Goal: Obtain resource: Download file/media

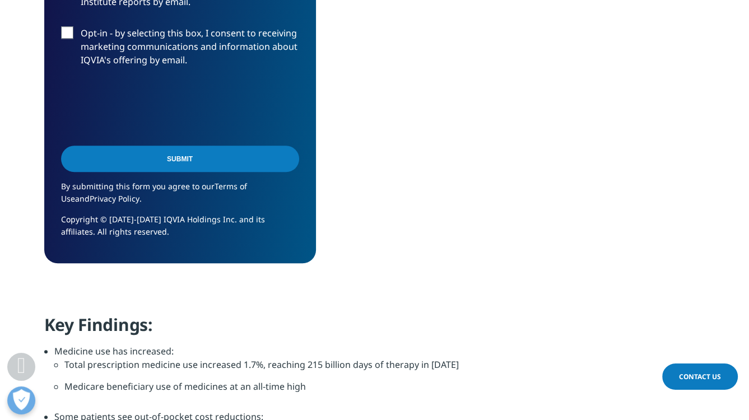
scroll to position [532, 0]
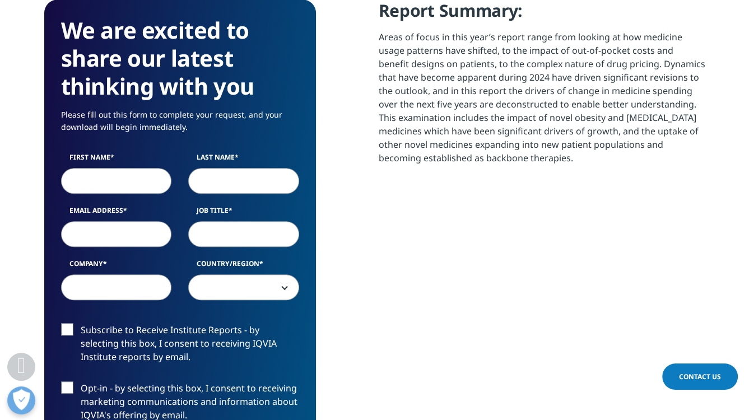
click at [126, 195] on div "First Name Last Name Email Address Job Title Company Country/Region [GEOGRAPHIC…" at bounding box center [180, 232] width 255 height 160
click at [118, 183] on input "First Name" at bounding box center [116, 181] width 111 height 26
type input "erere"
click at [219, 180] on input "Last Name" at bounding box center [243, 181] width 111 height 26
type input "dfdf"
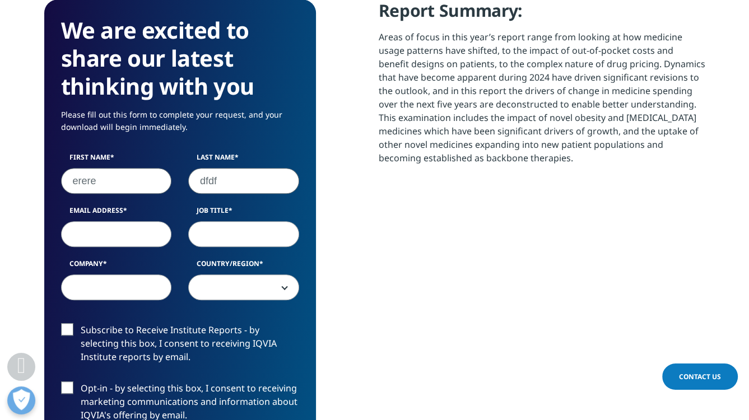
click at [131, 236] on input "Email Address" at bounding box center [116, 234] width 111 height 26
type input "[EMAIL_ADDRESS][DOMAIN_NAME]"
type input "pres"
type input "abc corpt"
click at [220, 290] on span at bounding box center [244, 288] width 110 height 26
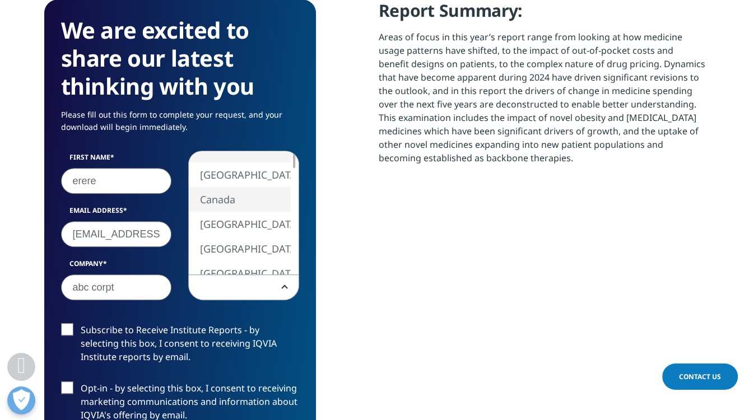
select select "Canada"
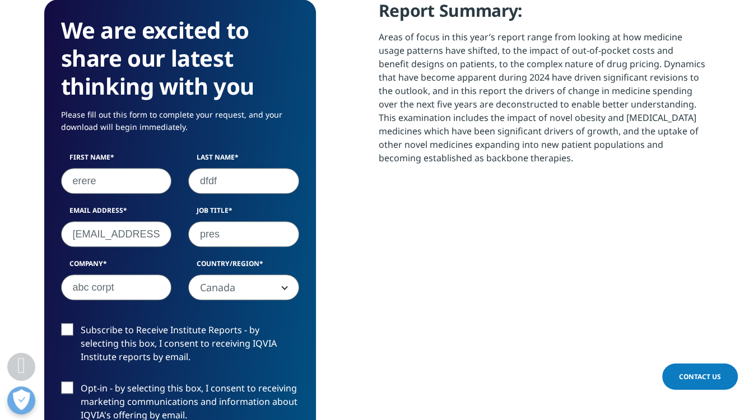
scroll to position [828, 0]
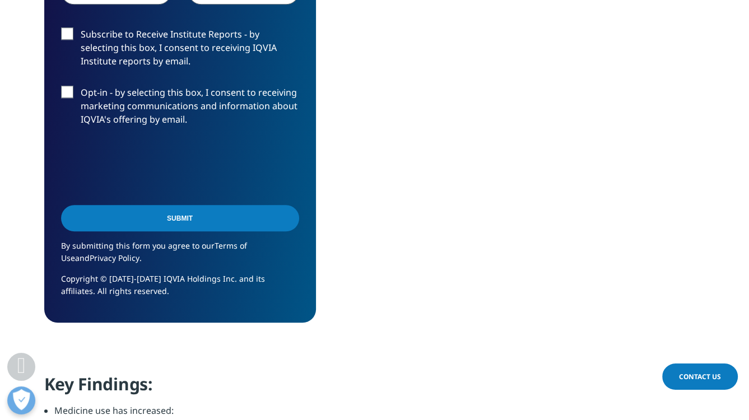
click at [171, 222] on input "Submit" at bounding box center [180, 218] width 238 height 26
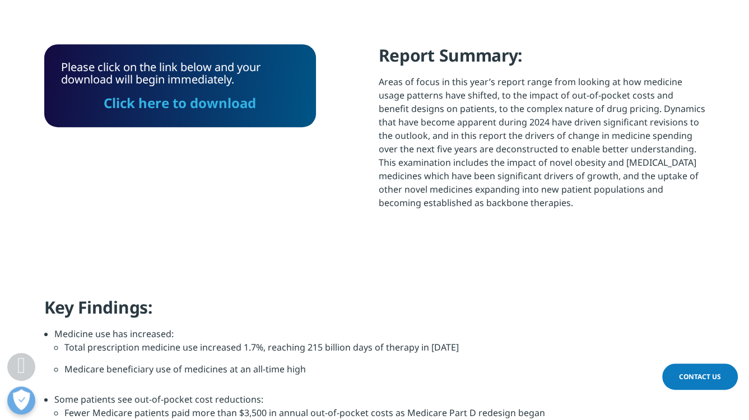
scroll to position [430, 0]
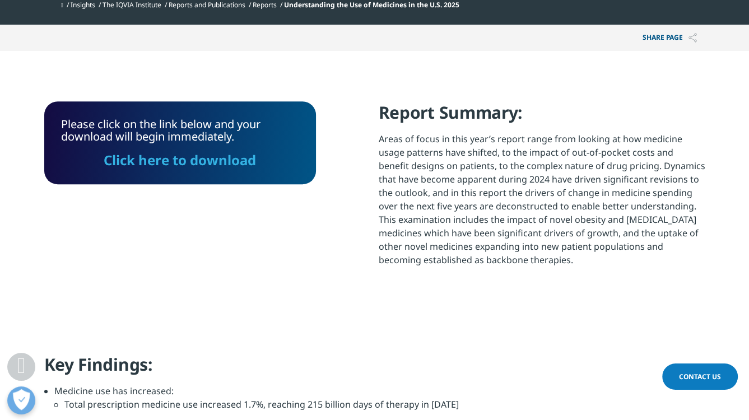
click at [217, 159] on link "Click here to download" at bounding box center [180, 160] width 152 height 18
click at [463, 13] on li "Understanding the Use of Medicines in the U.S. 2025" at bounding box center [373, 5] width 179 height 20
click at [504, 42] on div "Share PAGE Copy Link email facebook twitter linkedin wechat xing" at bounding box center [374, 38] width 661 height 26
